Goal: Navigation & Orientation: Find specific page/section

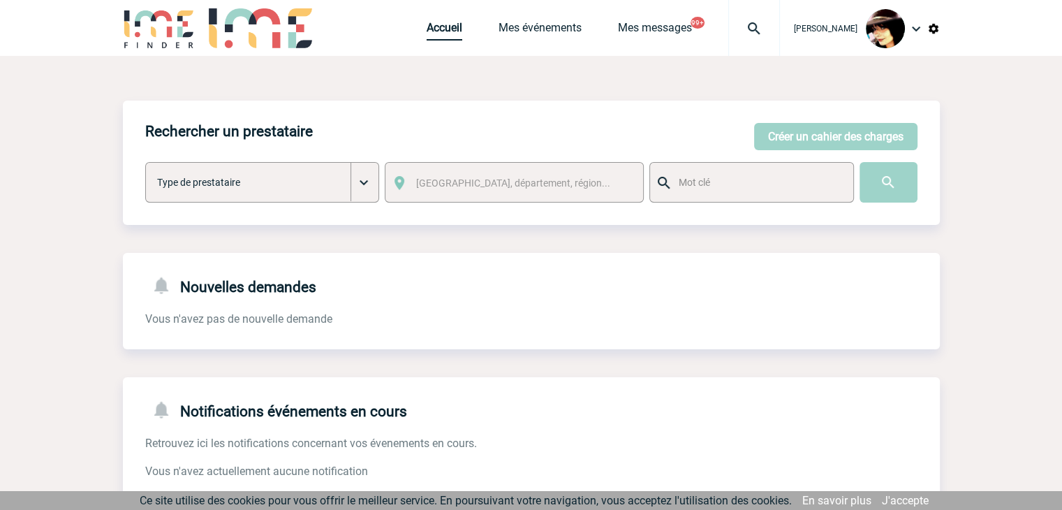
click at [427, 30] on link "Accueil" at bounding box center [445, 31] width 36 height 20
click at [427, 34] on link "Accueil" at bounding box center [445, 31] width 36 height 20
click at [966, 392] on body "Rachel SABOUREAU Accueil Mes événements 99+" at bounding box center [531, 427] width 1062 height 855
click at [427, 25] on link "Accueil" at bounding box center [445, 31] width 36 height 20
